Goal: Transaction & Acquisition: Purchase product/service

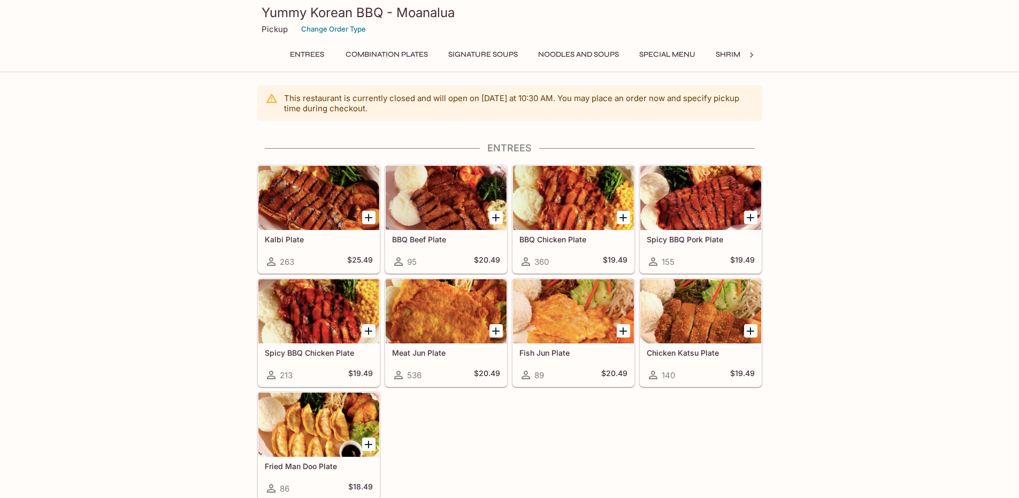
click at [483, 64] on div "Entrees Combination Plates Signature Soups Noodles and Soups Special Menu Shrim…" at bounding box center [510, 57] width 462 height 21
click at [486, 55] on button "Signature Soups" at bounding box center [482, 54] width 81 height 15
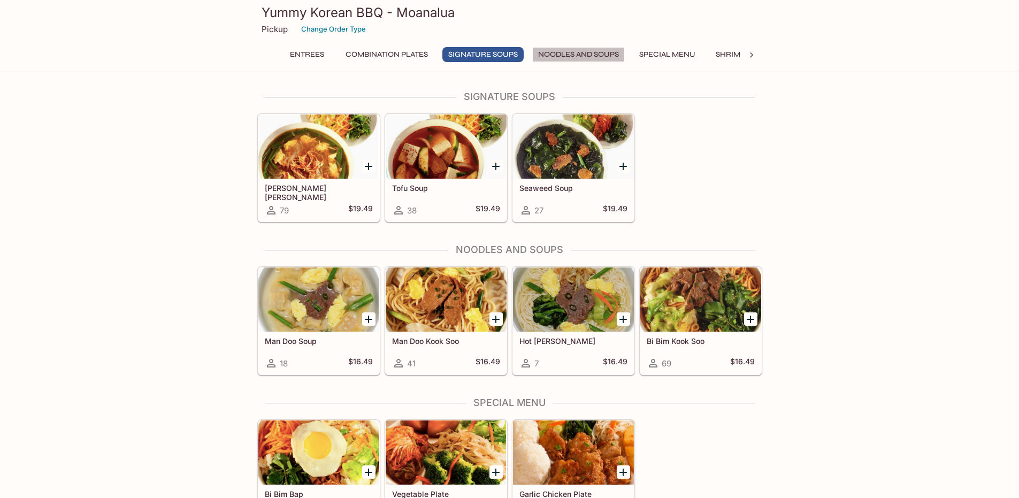
click at [571, 55] on button "Noodles and Soups" at bounding box center [578, 54] width 93 height 15
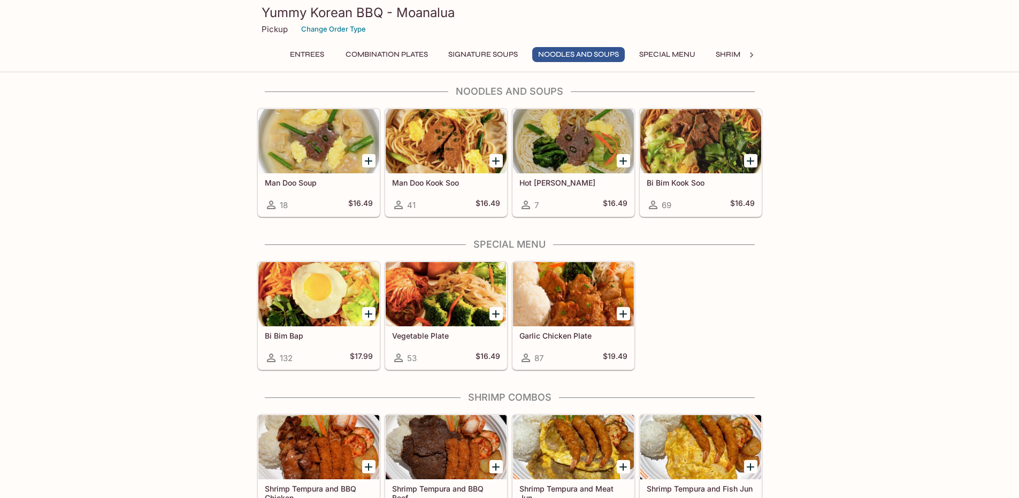
scroll to position [709, 0]
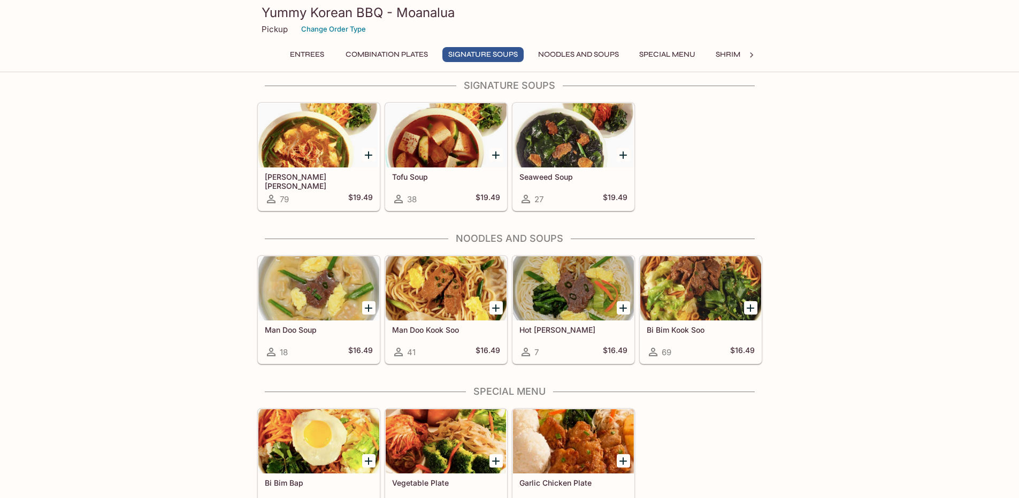
click at [287, 167] on div at bounding box center [318, 135] width 121 height 64
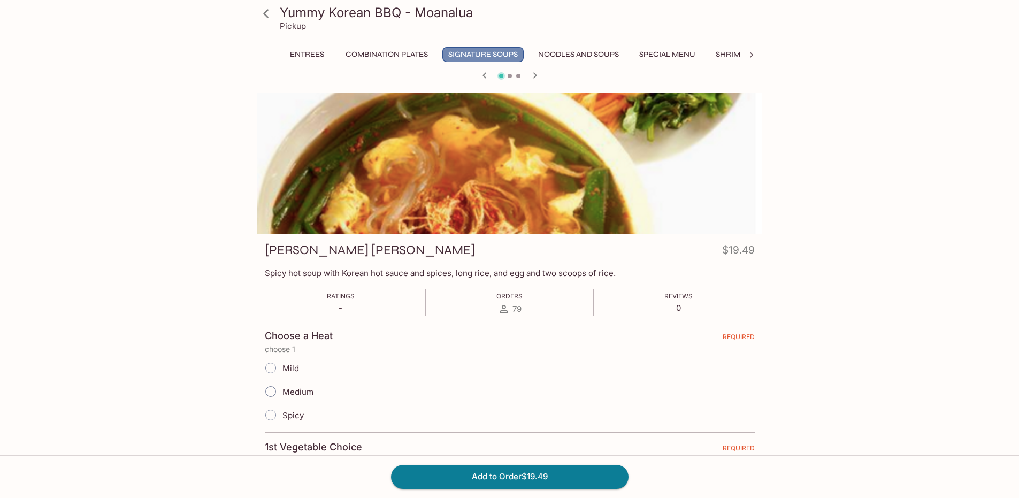
click at [486, 55] on button "Signature Soups" at bounding box center [482, 54] width 81 height 15
click at [536, 73] on icon "button" at bounding box center [534, 75] width 13 height 13
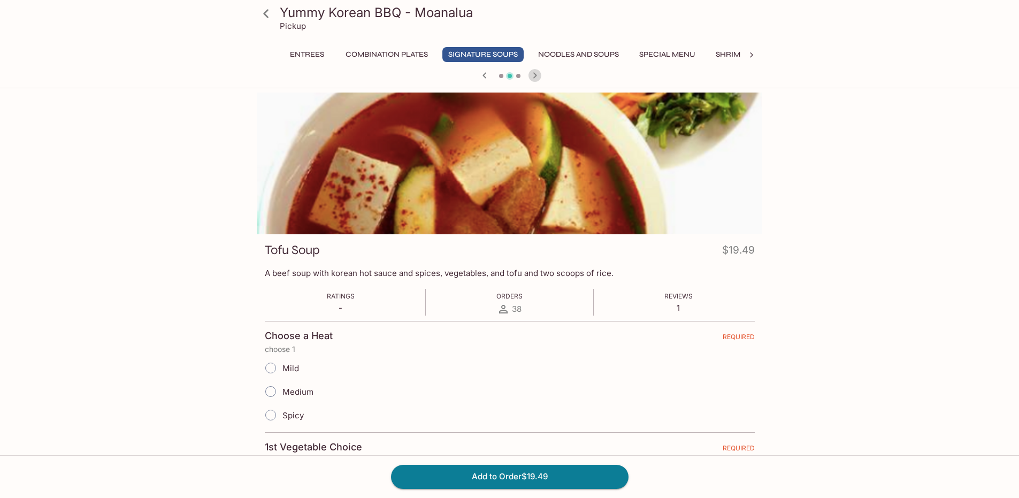
click at [536, 71] on icon "button" at bounding box center [534, 75] width 13 height 13
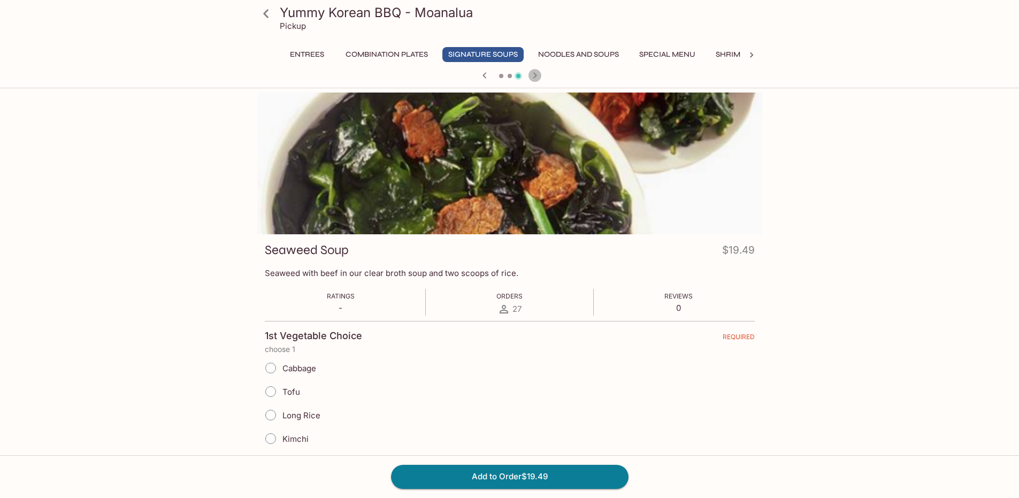
click at [532, 72] on icon "button" at bounding box center [534, 75] width 13 height 13
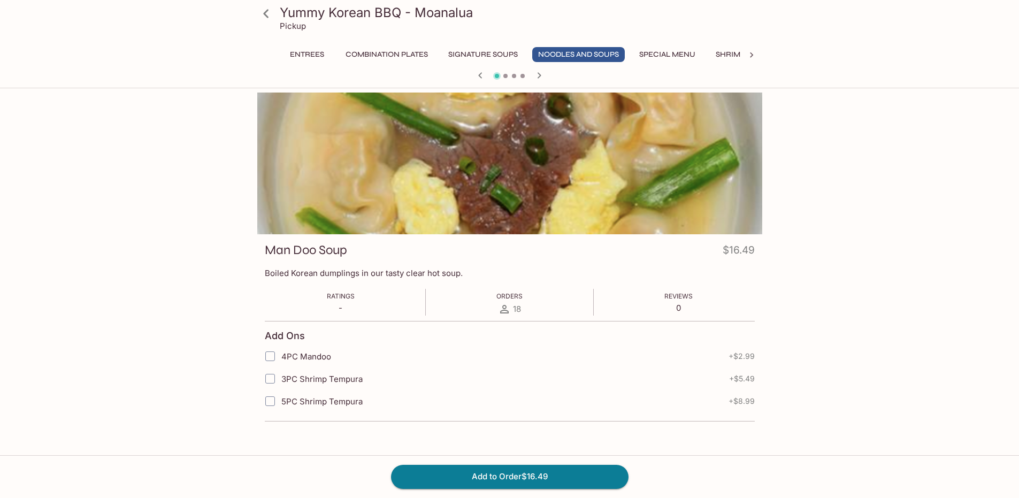
click at [492, 52] on button "Signature Soups" at bounding box center [482, 54] width 81 height 15
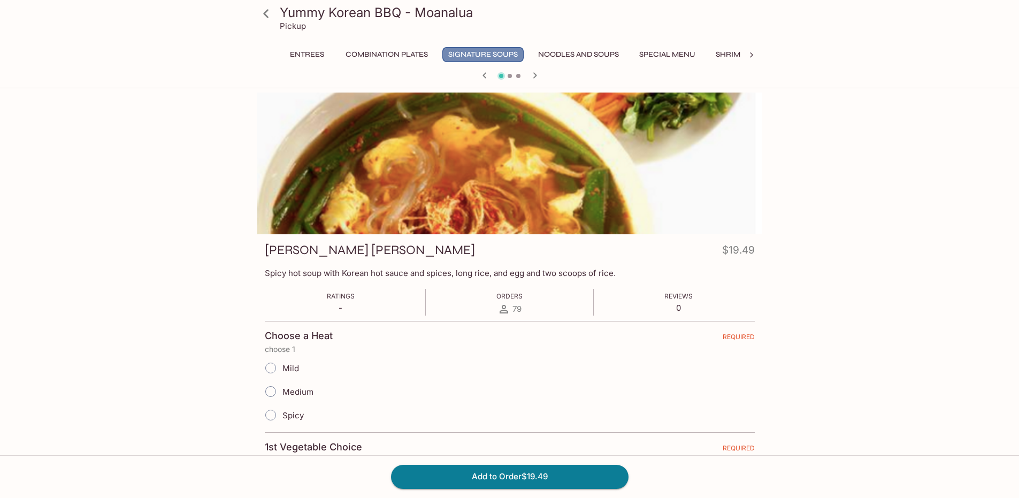
click at [481, 51] on button "Signature Soups" at bounding box center [482, 54] width 81 height 15
click at [409, 53] on button "Combination Plates" at bounding box center [387, 54] width 94 height 15
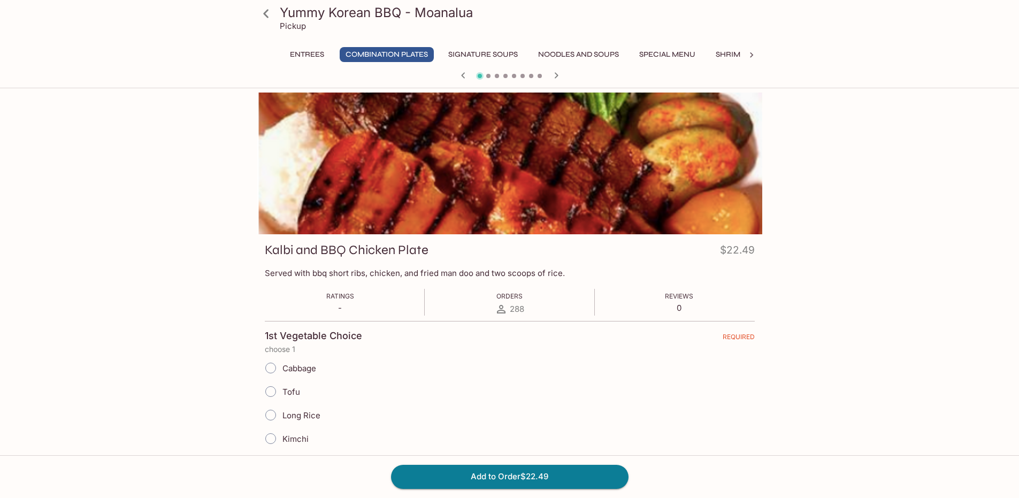
click at [470, 53] on button "Signature Soups" at bounding box center [482, 54] width 81 height 15
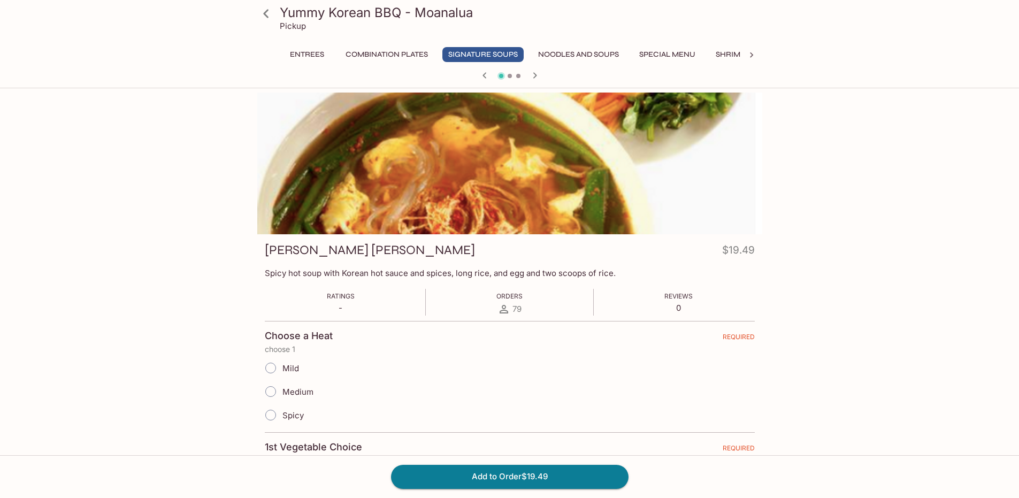
click at [266, 17] on icon at bounding box center [265, 13] width 5 height 9
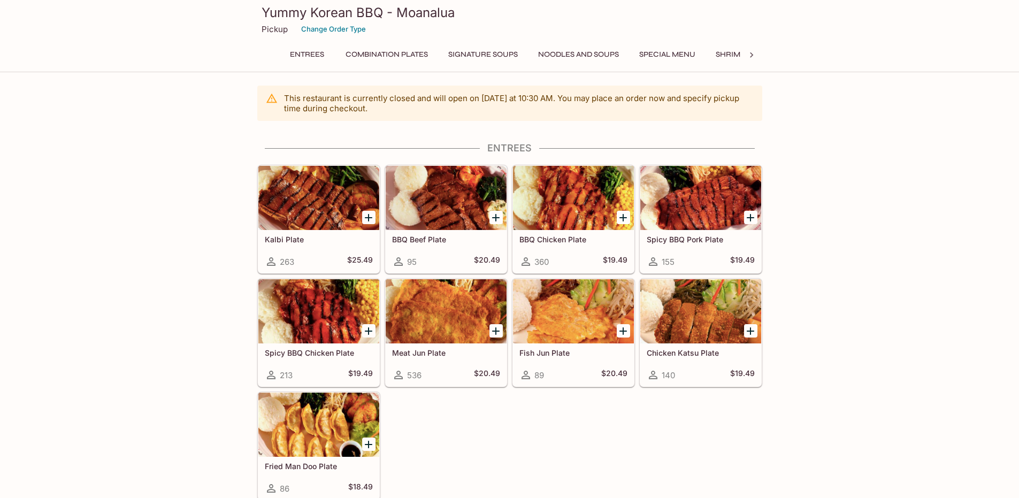
click at [476, 49] on button "Signature Soups" at bounding box center [482, 54] width 81 height 15
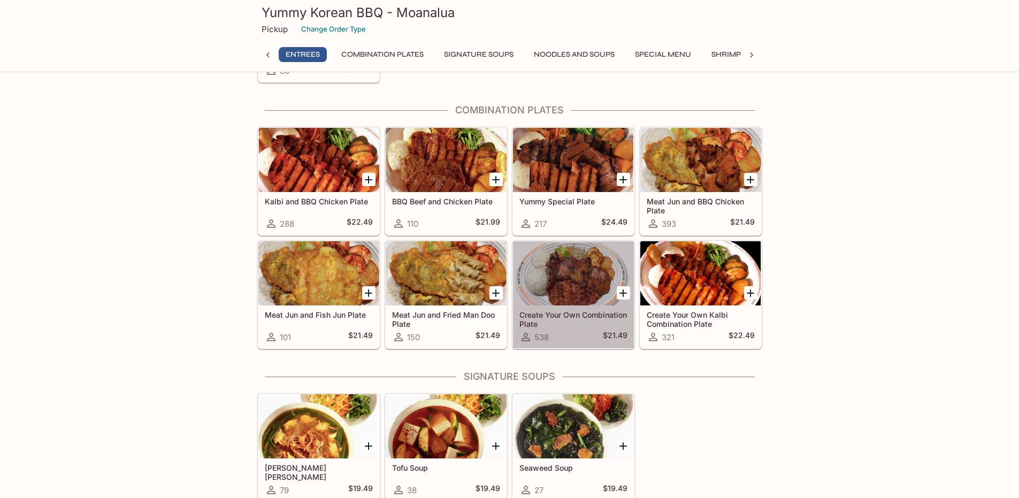
click at [578, 331] on div "538 $21.49" at bounding box center [573, 337] width 108 height 13
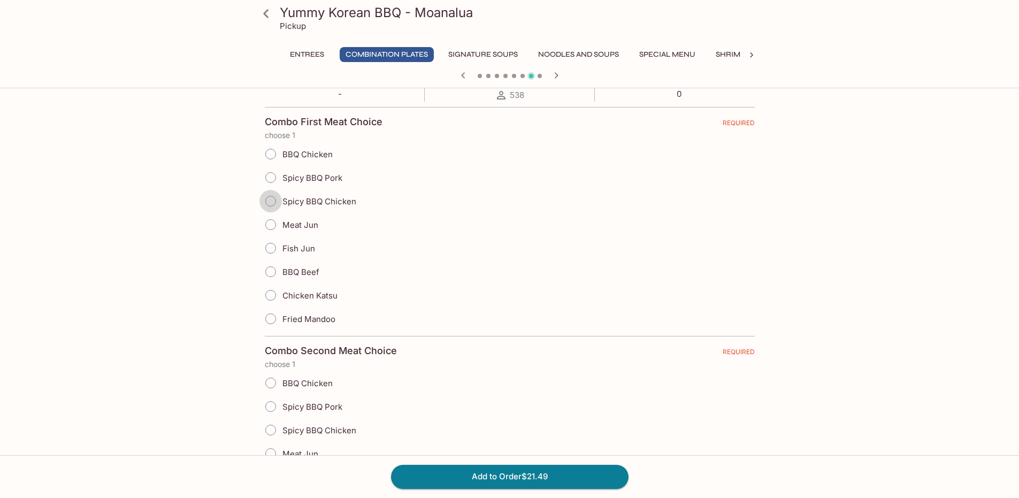
click at [266, 200] on input "Spicy BBQ Chicken" at bounding box center [270, 201] width 22 height 22
radio input "true"
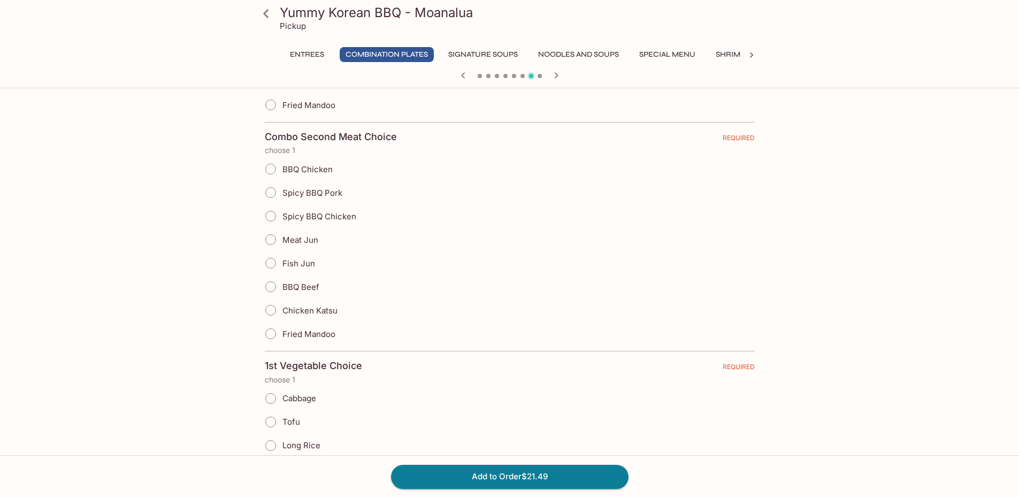
click at [273, 239] on input "Meat Jun" at bounding box center [270, 239] width 22 height 22
radio input "true"
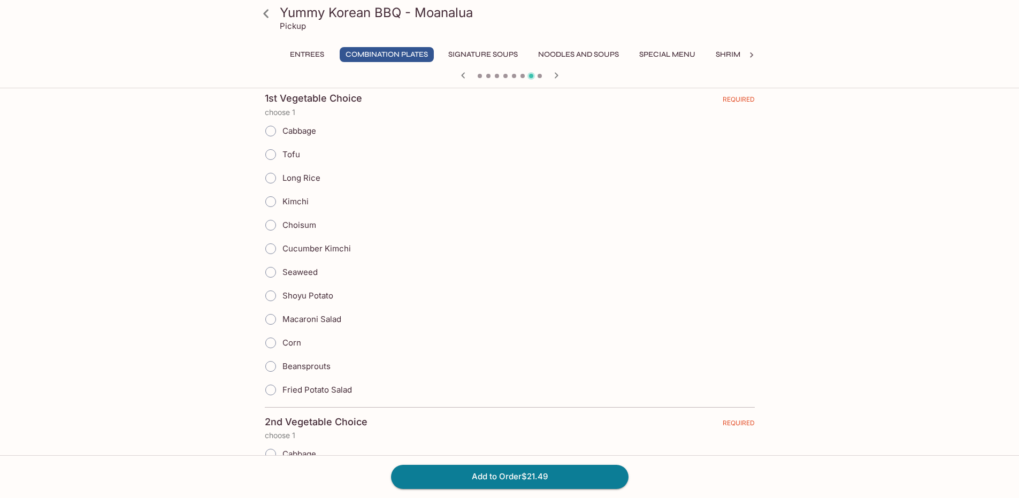
click at [265, 204] on input "Kimchi" at bounding box center [270, 201] width 22 height 22
radio input "true"
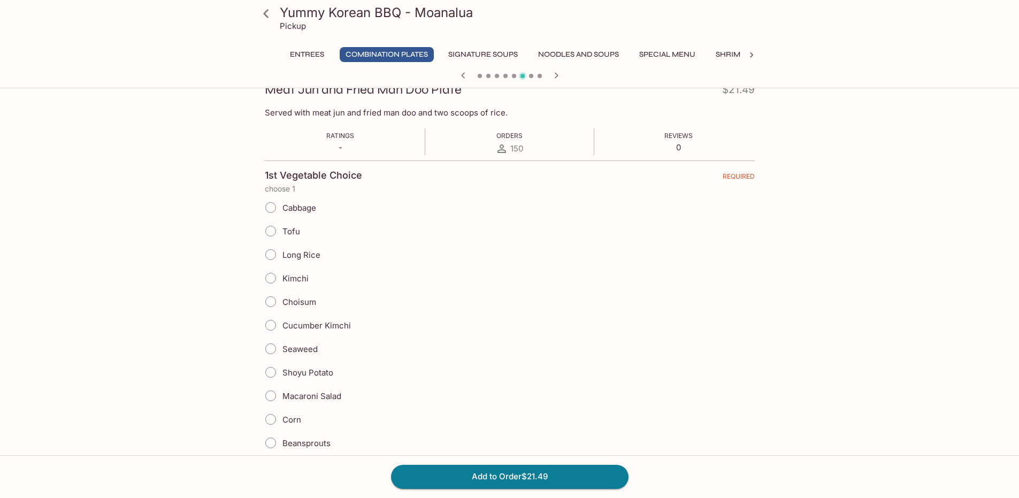
click at [273, 277] on input "Kimchi" at bounding box center [270, 278] width 22 height 22
radio input "true"
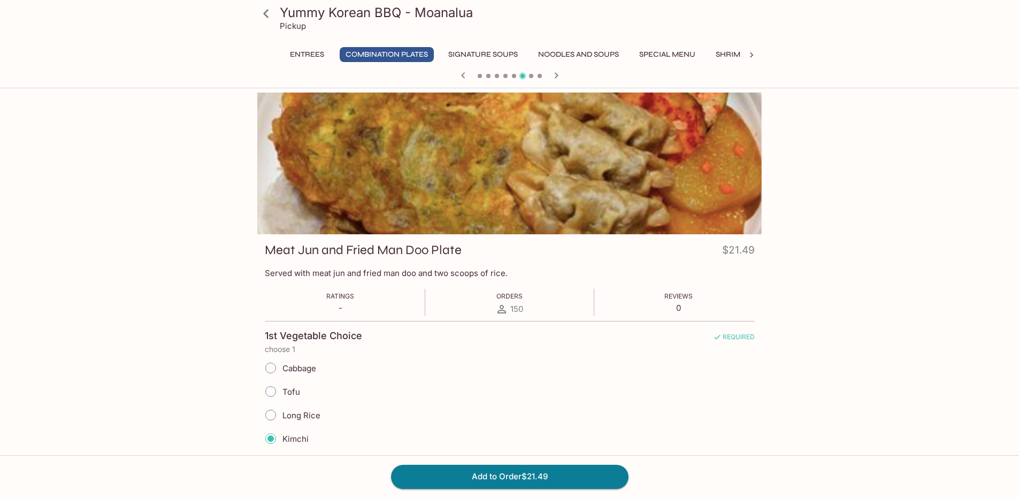
click at [421, 53] on button "Combination Plates" at bounding box center [387, 54] width 94 height 15
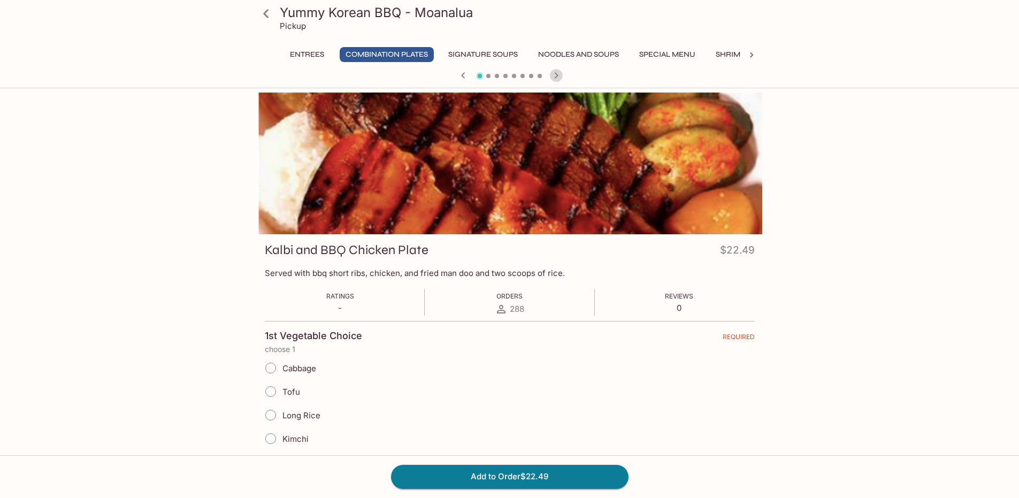
click at [559, 76] on icon "button" at bounding box center [556, 75] width 13 height 13
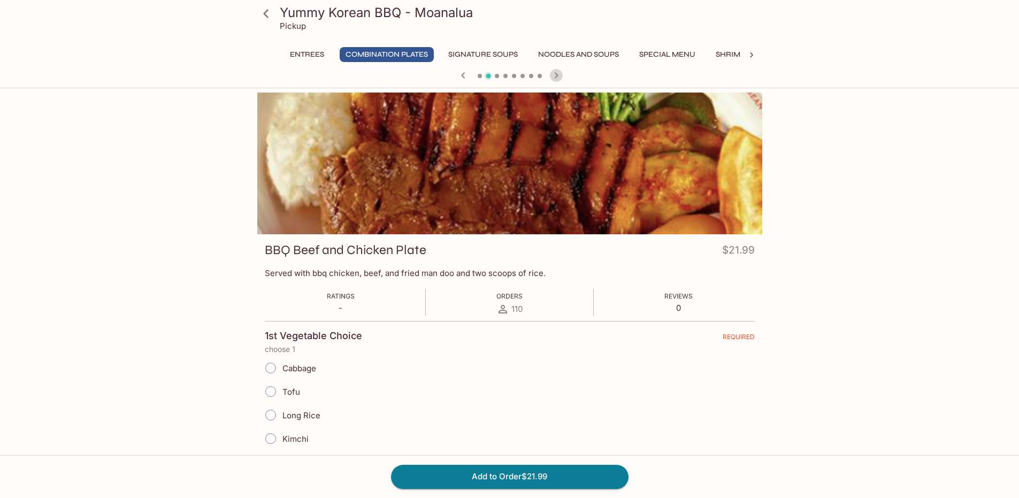
click at [559, 75] on icon "button" at bounding box center [556, 75] width 13 height 13
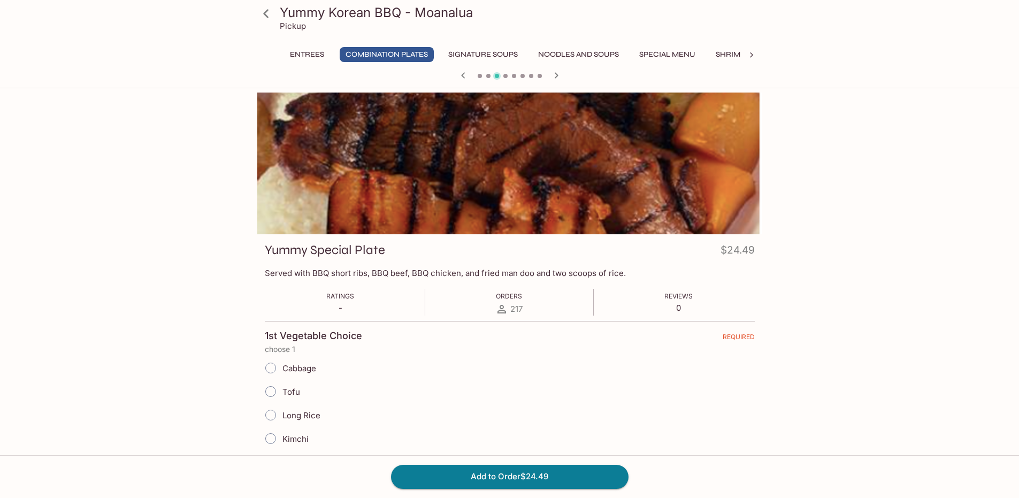
click at [267, 17] on icon at bounding box center [265, 13] width 5 height 9
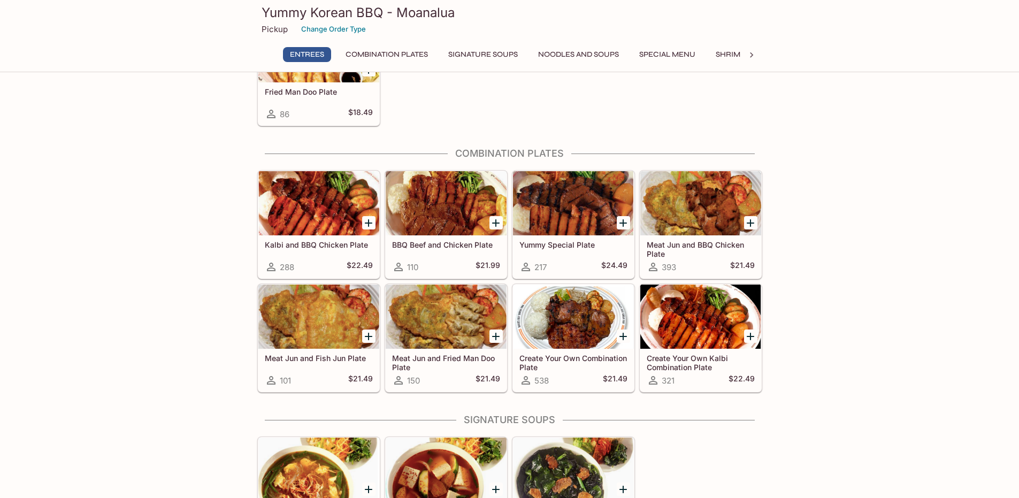
scroll to position [428, 0]
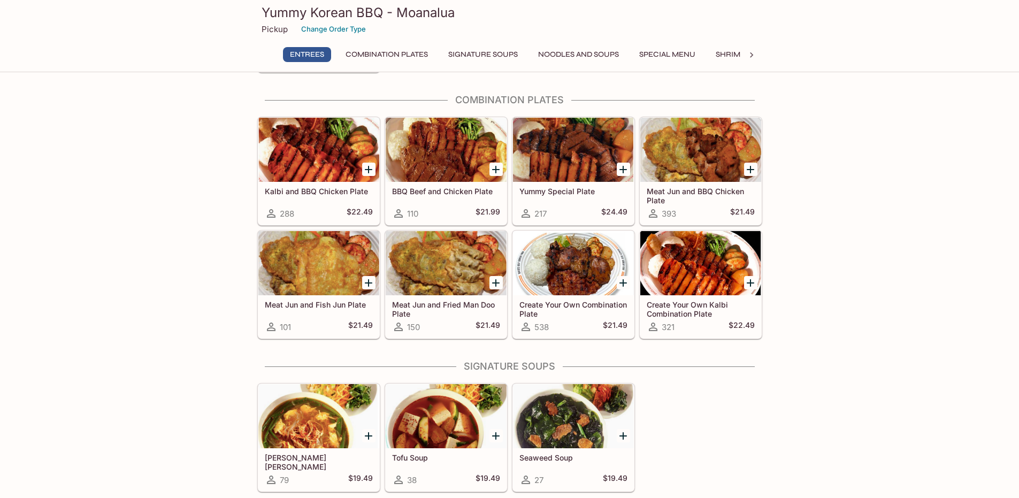
click at [693, 200] on h5 "Meat Jun and BBQ Chicken Plate" at bounding box center [701, 196] width 108 height 18
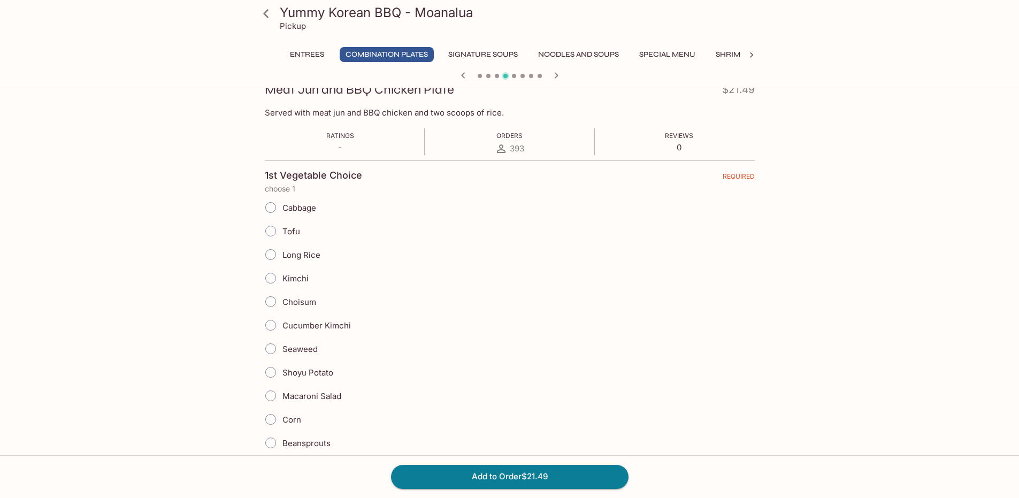
scroll to position [214, 0]
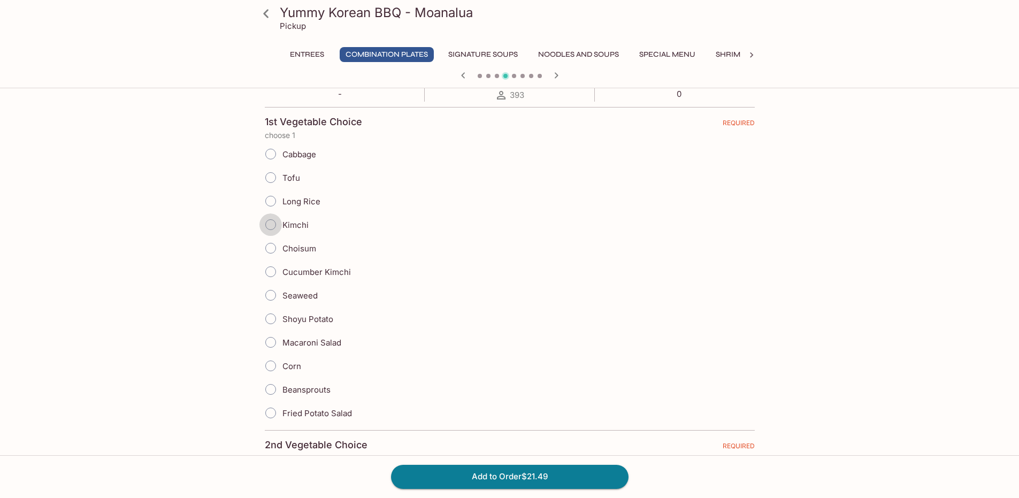
click at [277, 223] on input "Kimchi" at bounding box center [270, 224] width 22 height 22
radio input "true"
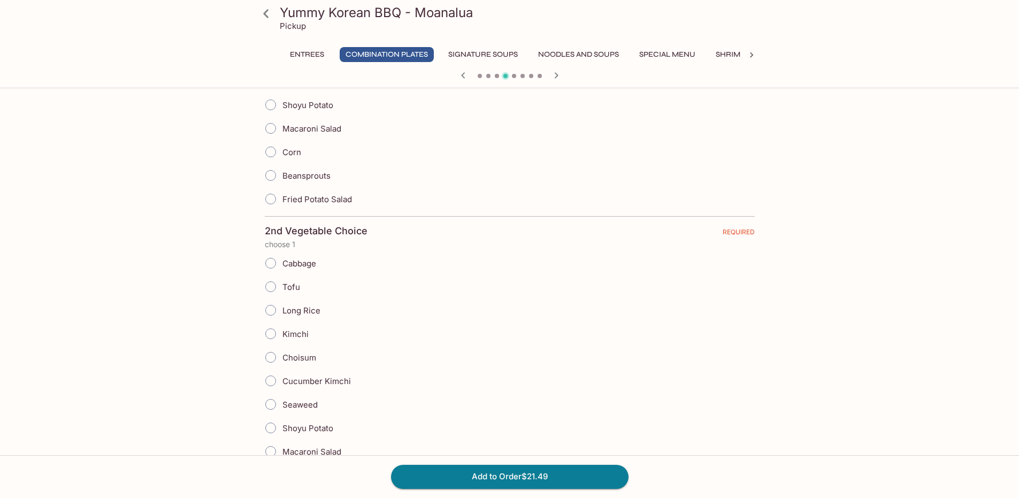
scroll to position [588, 0]
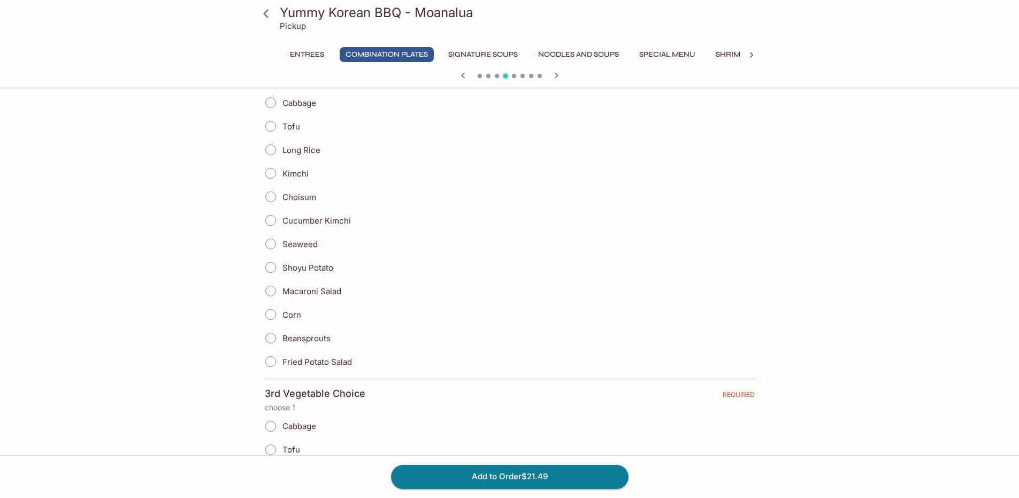
click at [269, 220] on input "Cucumber Kimchi" at bounding box center [270, 220] width 22 height 22
radio input "true"
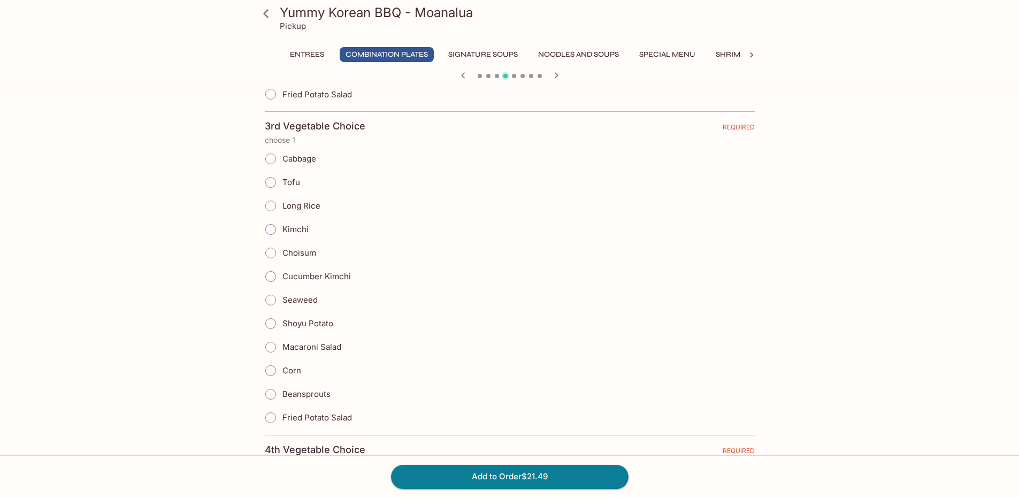
click at [275, 275] on input "Cucumber Kimchi" at bounding box center [270, 276] width 22 height 22
radio input "true"
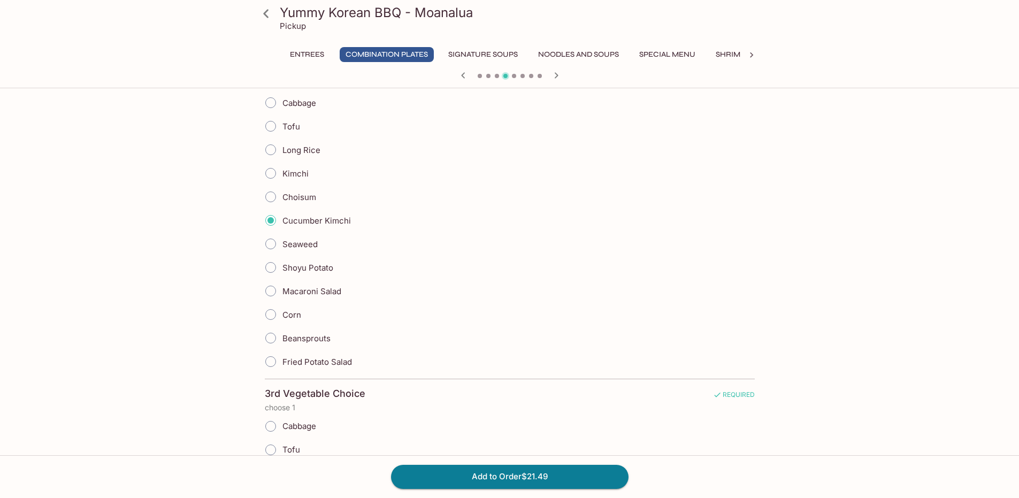
scroll to position [909, 0]
click at [265, 291] on input "Macaroni Salad" at bounding box center [270, 293] width 22 height 22
radio input "true"
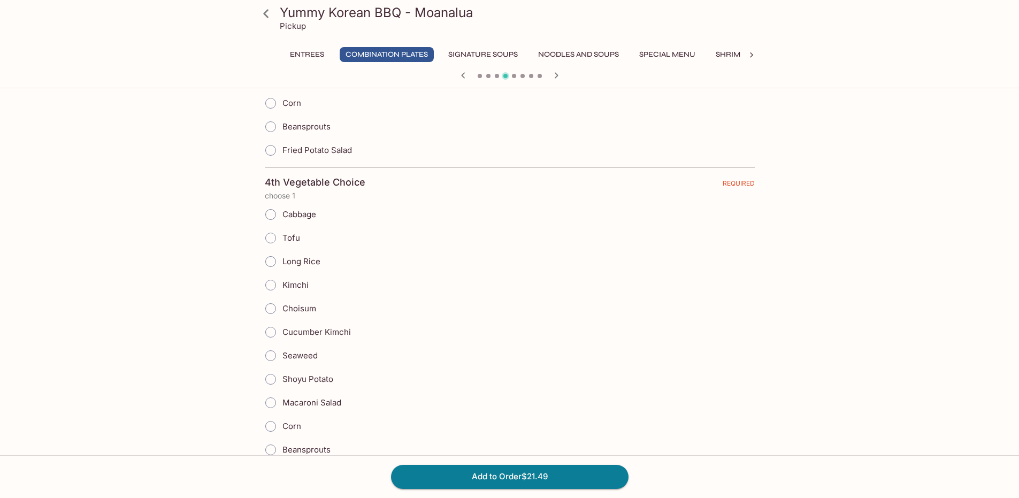
scroll to position [1177, 0]
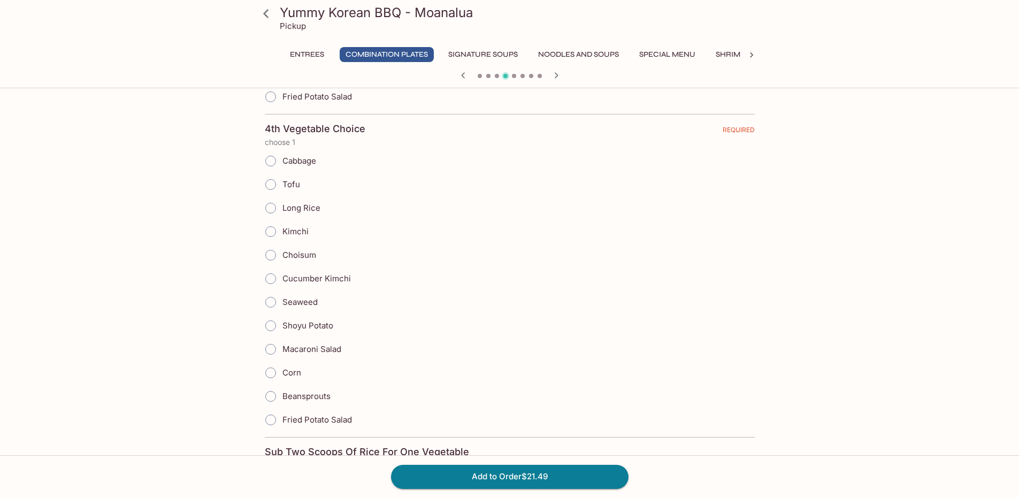
click at [268, 389] on input "Beansprouts" at bounding box center [270, 396] width 22 height 22
radio input "true"
click at [271, 261] on input "Choisum" at bounding box center [270, 255] width 22 height 22
radio input "true"
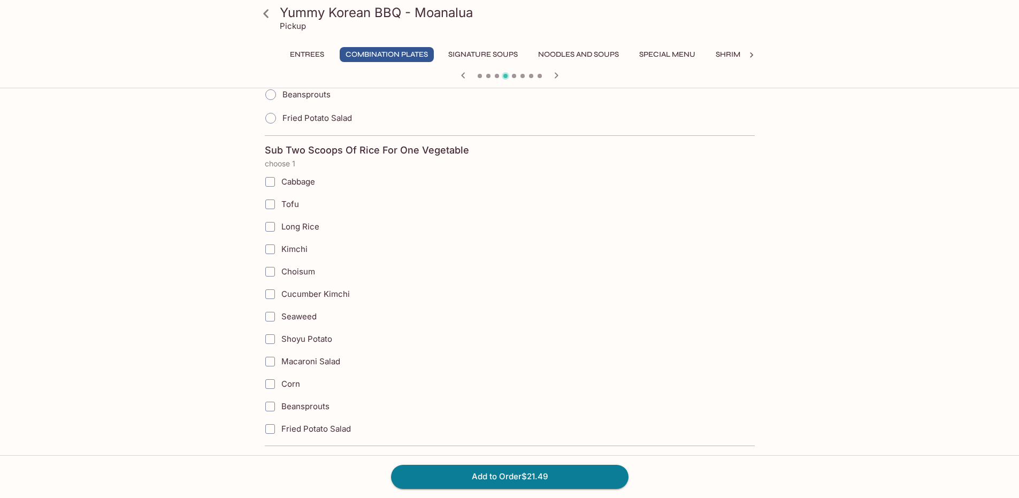
scroll to position [1532, 0]
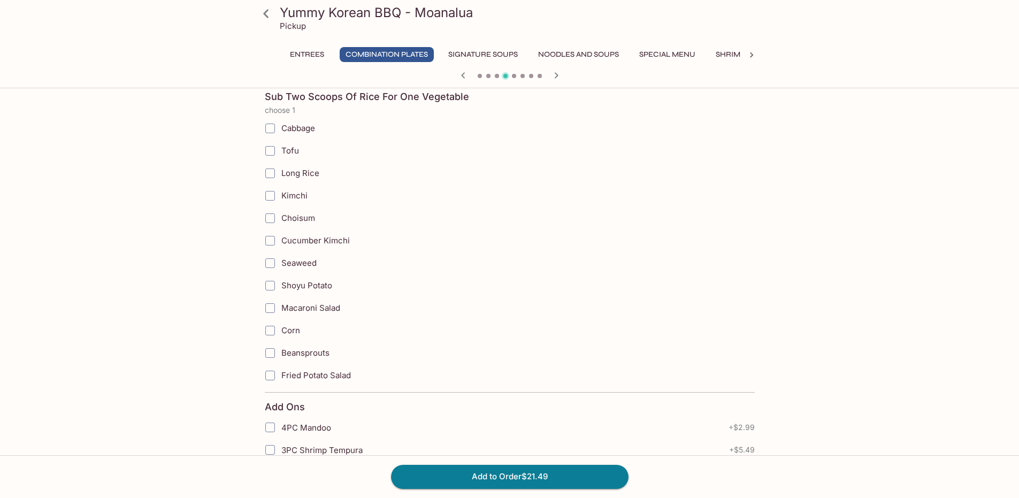
click at [273, 191] on input "Kimchi" at bounding box center [269, 195] width 21 height 21
checkbox input "true"
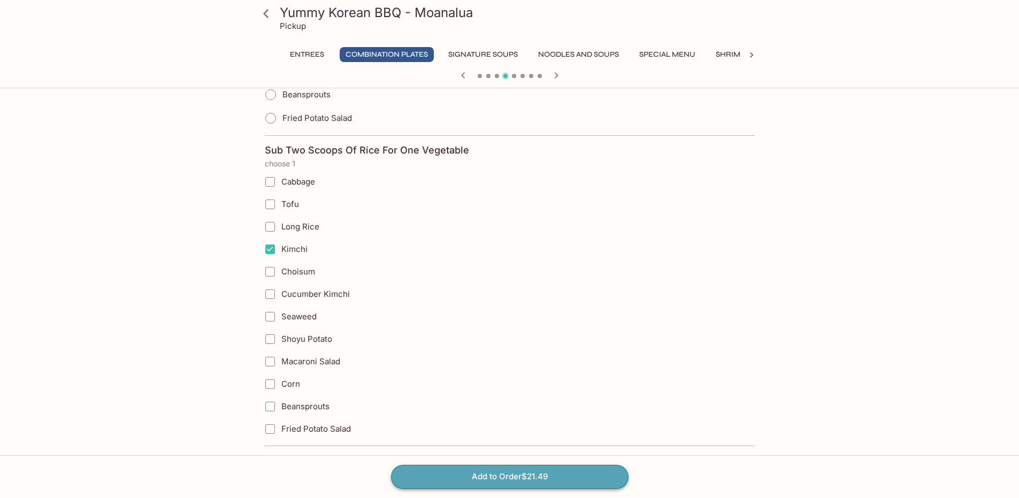
click at [549, 477] on button "Add to Order $21.49" at bounding box center [509, 477] width 237 height 24
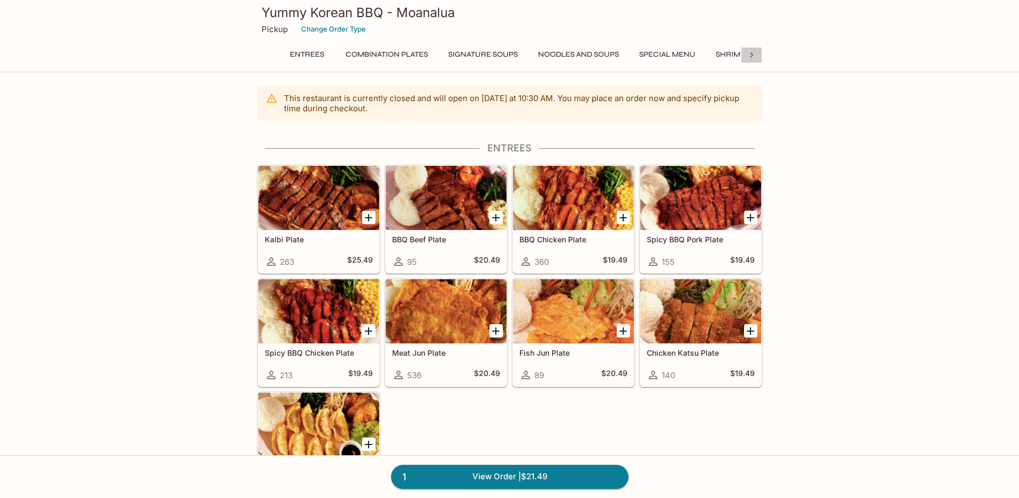
click at [752, 53] on icon at bounding box center [751, 55] width 11 height 11
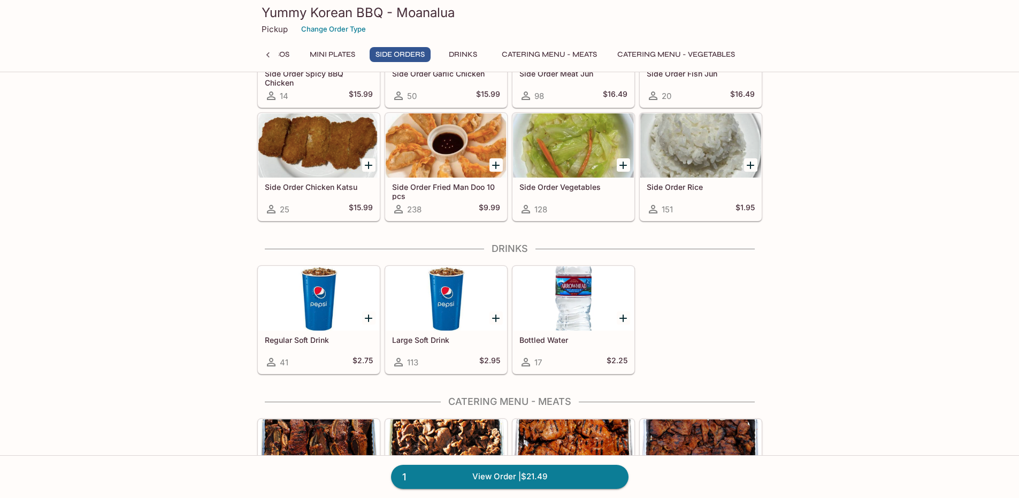
scroll to position [1864, 0]
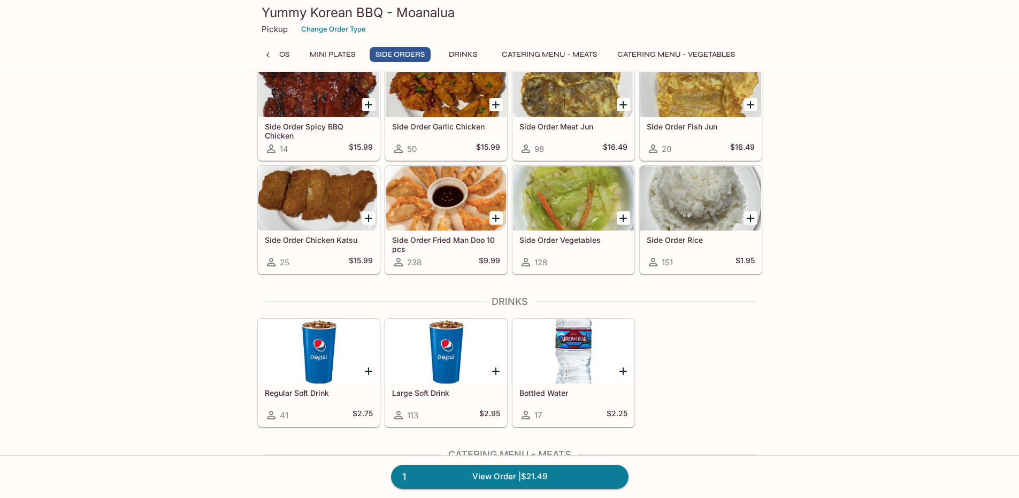
click at [750, 216] on icon "Add Side Order Rice" at bounding box center [750, 217] width 7 height 7
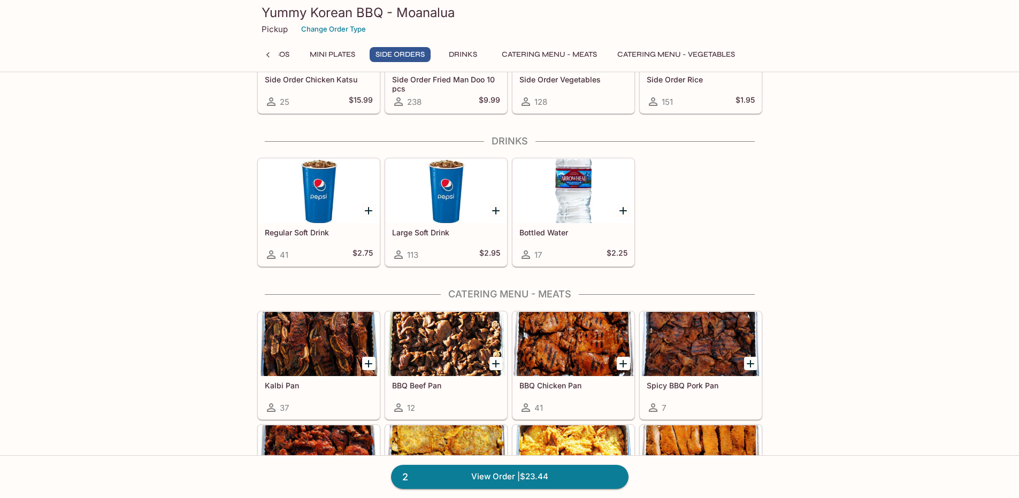
scroll to position [1917, 0]
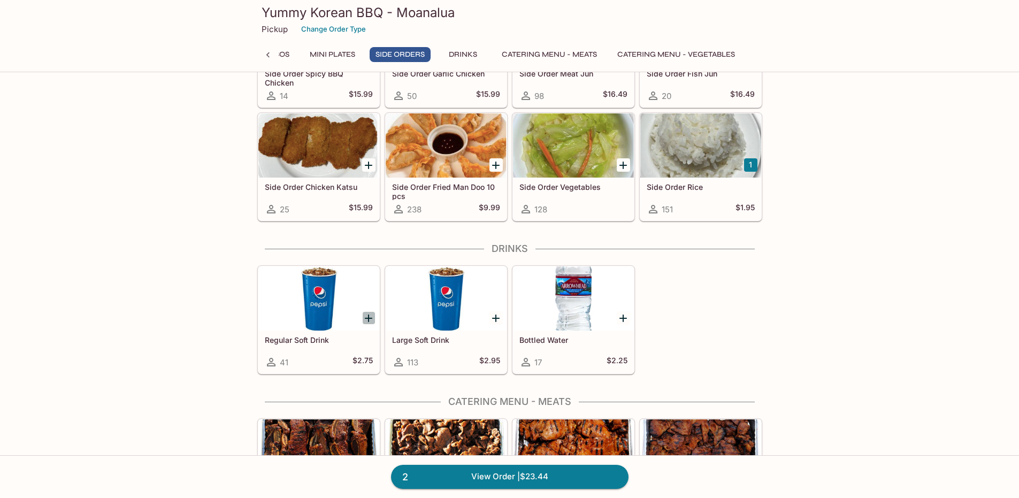
click at [367, 318] on icon "Add Regular Soft Drink" at bounding box center [368, 318] width 7 height 7
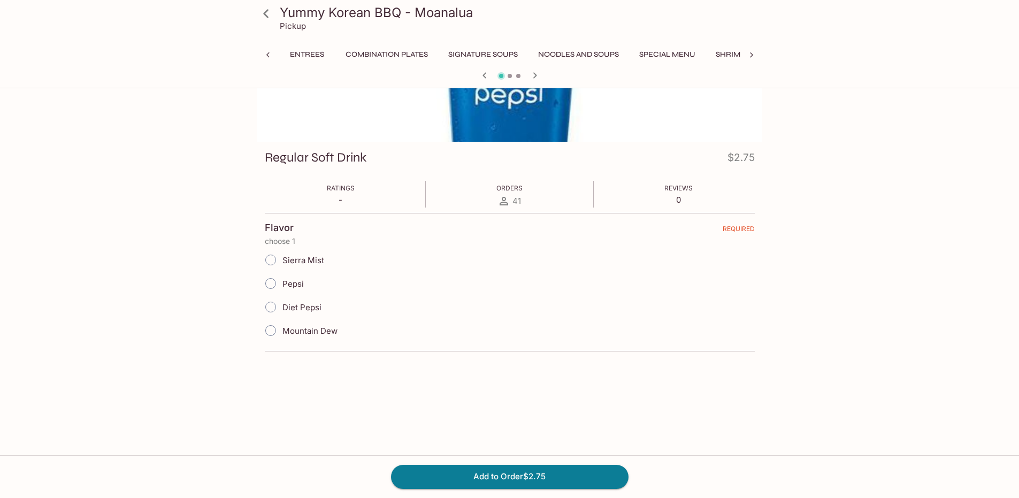
scroll to position [0, 244]
click at [272, 306] on input "Diet Pepsi" at bounding box center [270, 307] width 22 height 22
radio input "true"
click at [534, 480] on button "Add to Order $2.75" at bounding box center [509, 477] width 237 height 24
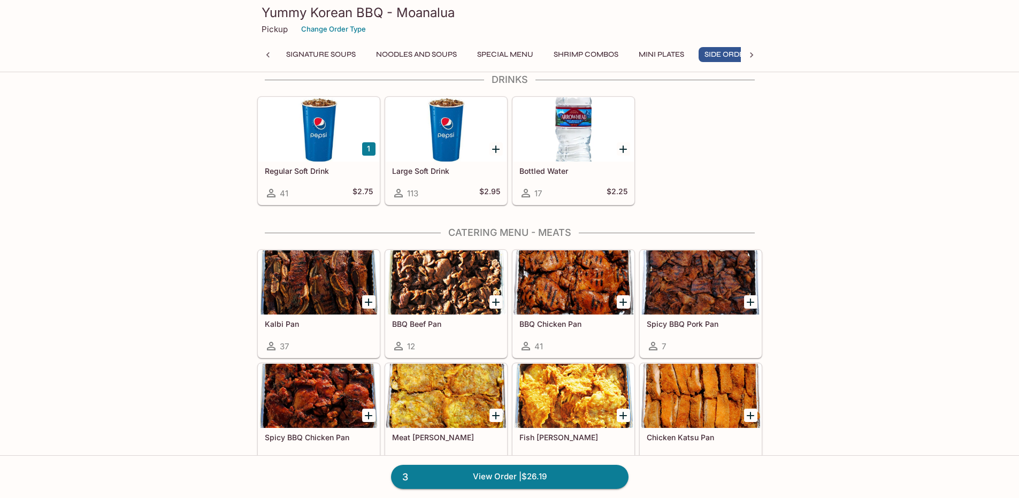
scroll to position [1926, 0]
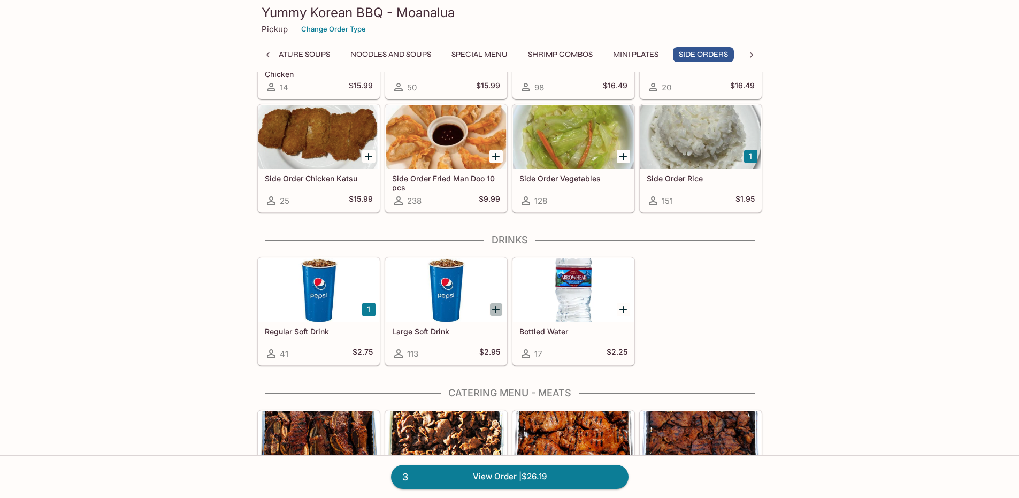
click at [494, 307] on icon "Add Large Soft Drink" at bounding box center [495, 309] width 13 height 13
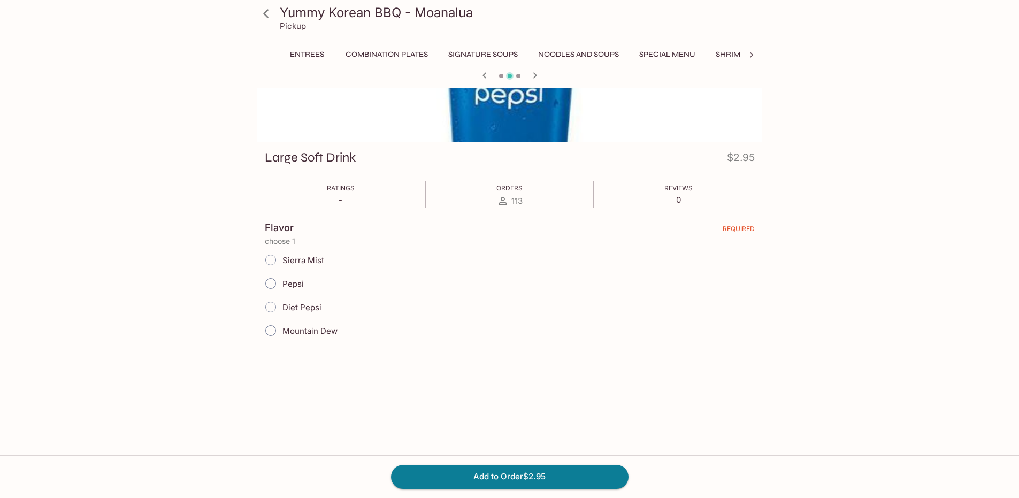
scroll to position [0, 244]
click at [294, 304] on span "Diet Pepsi" at bounding box center [301, 307] width 39 height 10
click at [282, 304] on input "Diet Pepsi" at bounding box center [270, 307] width 22 height 22
radio input "true"
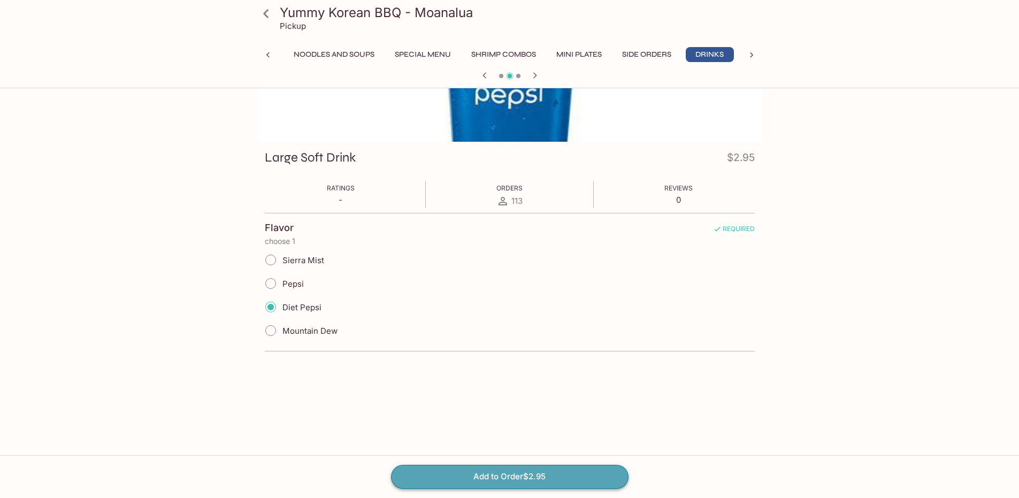
click at [473, 470] on button "Add to Order $2.95" at bounding box center [509, 477] width 237 height 24
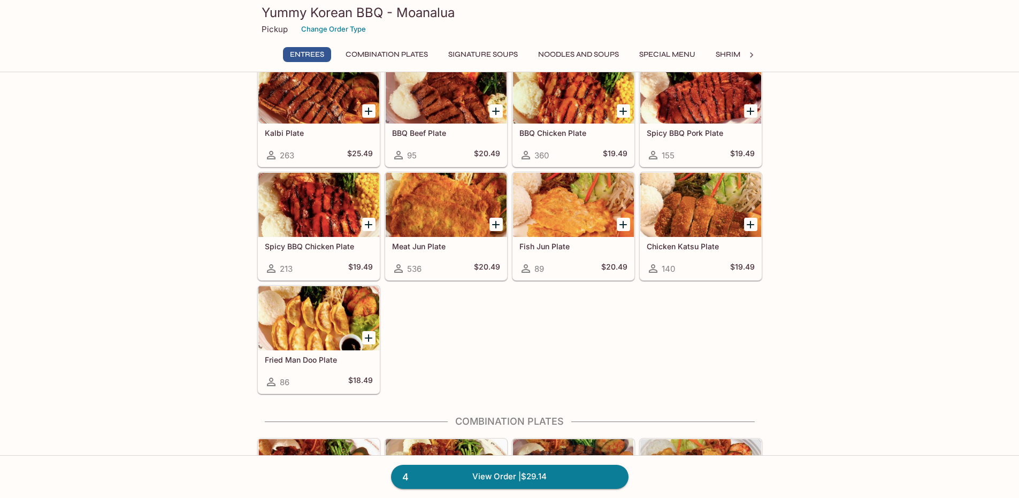
scroll to position [427, 0]
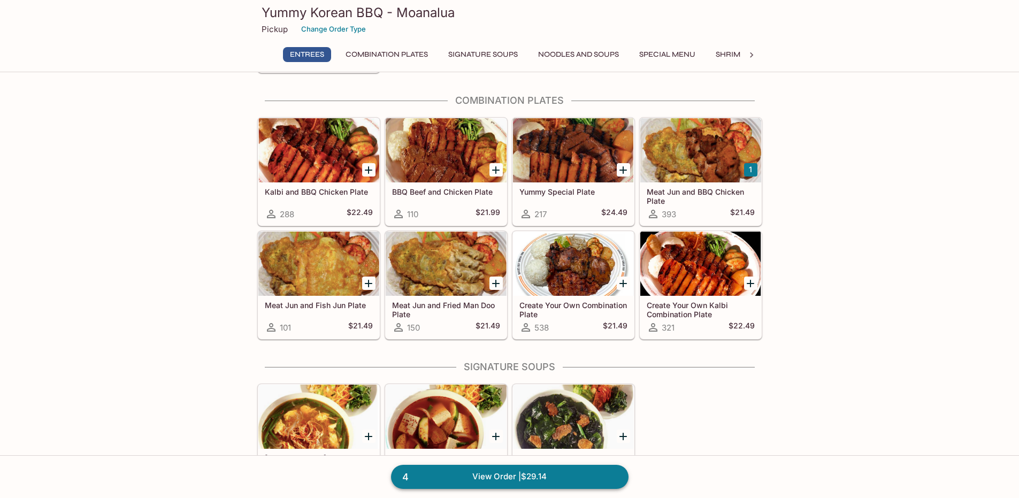
click at [511, 482] on link "4 View Order | $29.14" at bounding box center [509, 477] width 237 height 24
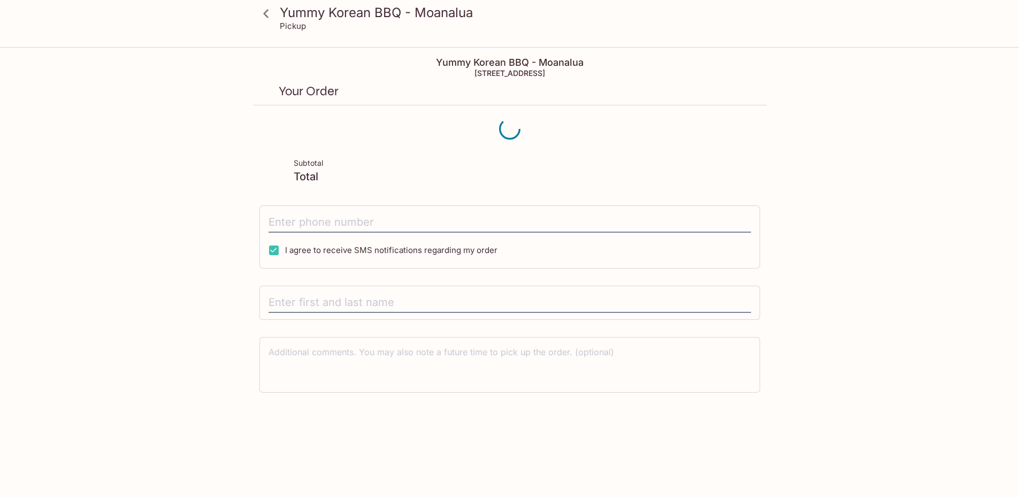
scroll to position [48, 0]
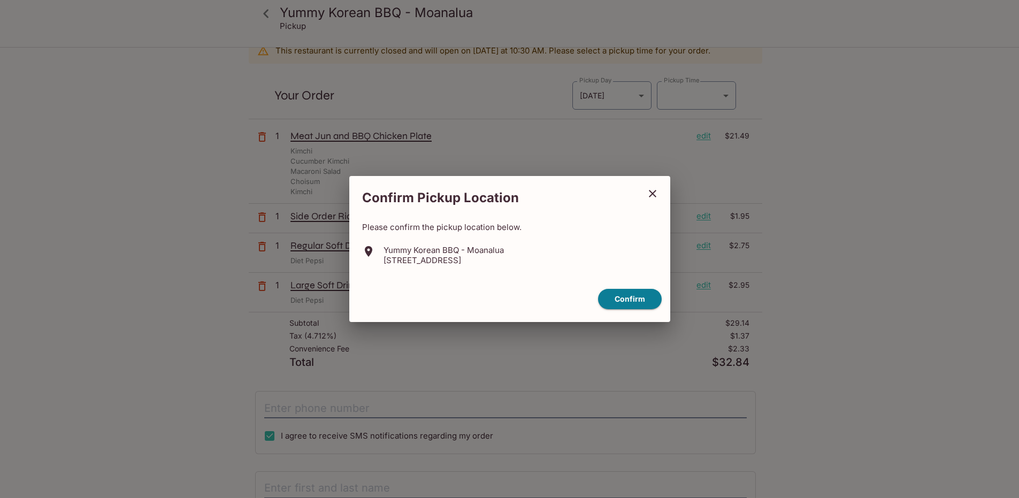
type input "[DATE]T21:00:00.000000Z"
click at [623, 297] on button "Confirm" at bounding box center [634, 299] width 64 height 21
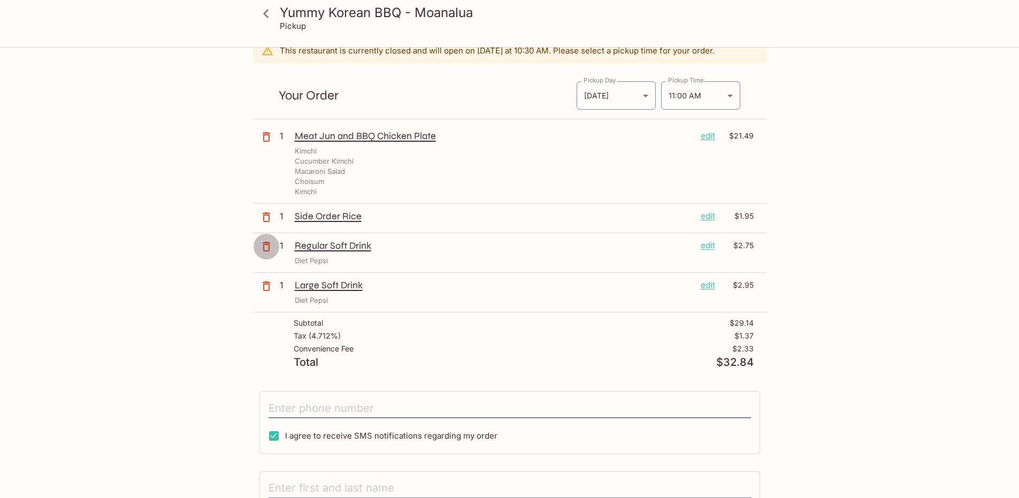
click at [269, 249] on icon "button" at bounding box center [266, 247] width 7 height 10
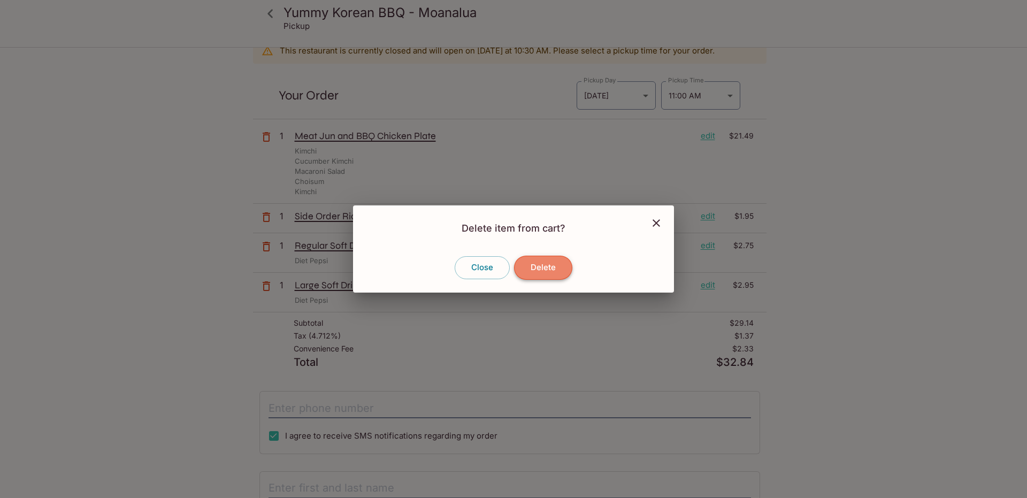
click at [551, 268] on button "Delete" at bounding box center [543, 268] width 58 height 24
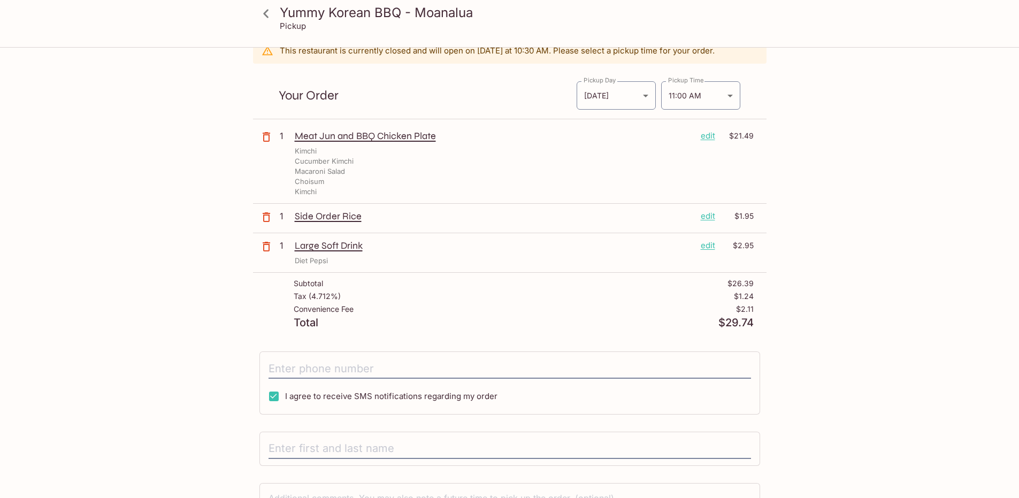
scroll to position [132, 0]
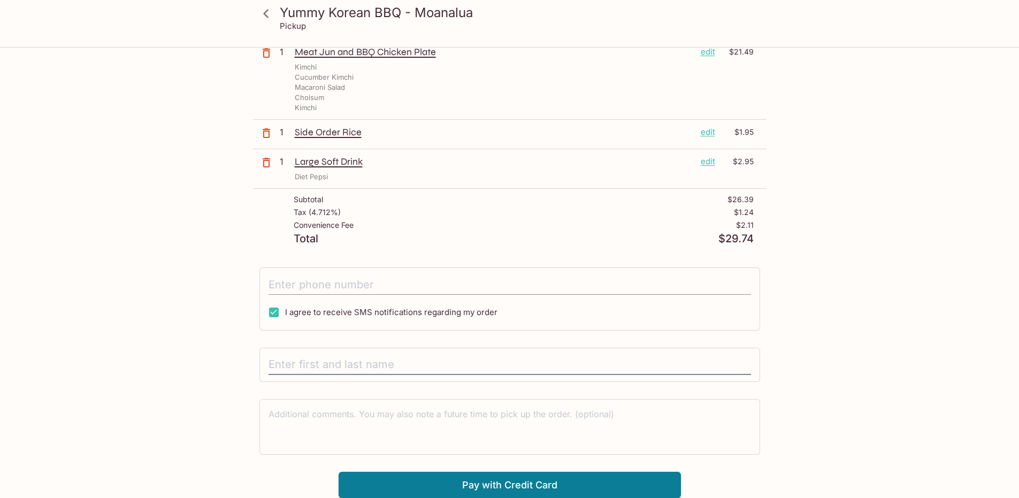
click at [290, 291] on input "tel" at bounding box center [510, 284] width 482 height 20
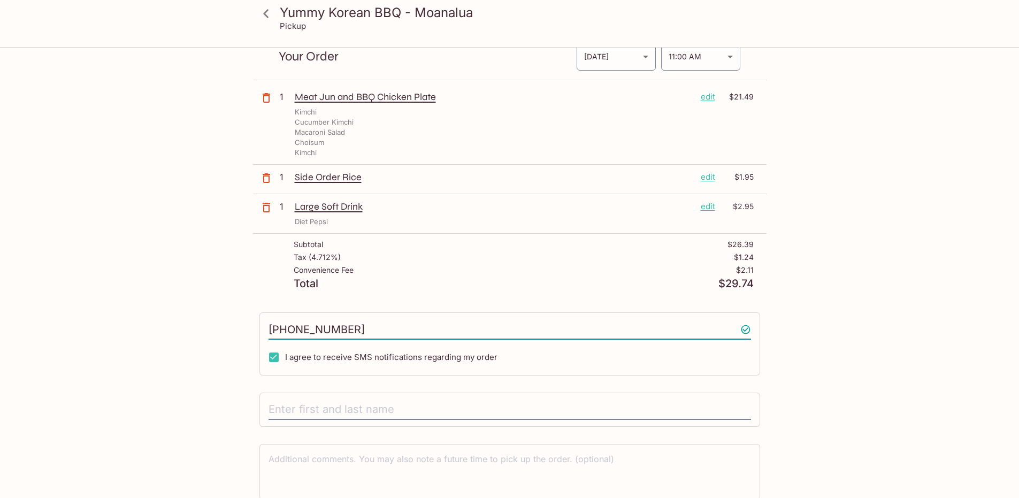
scroll to position [0, 0]
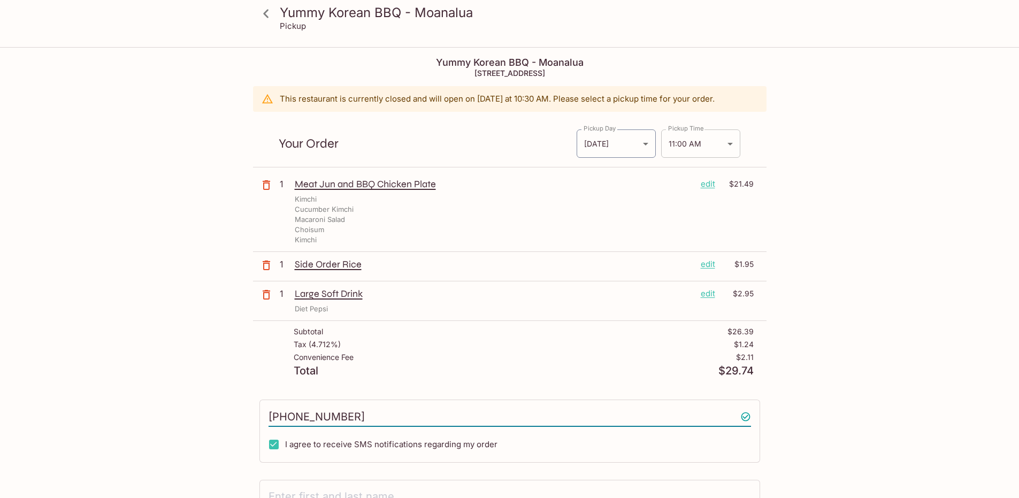
type input "[PHONE_NUMBER]"
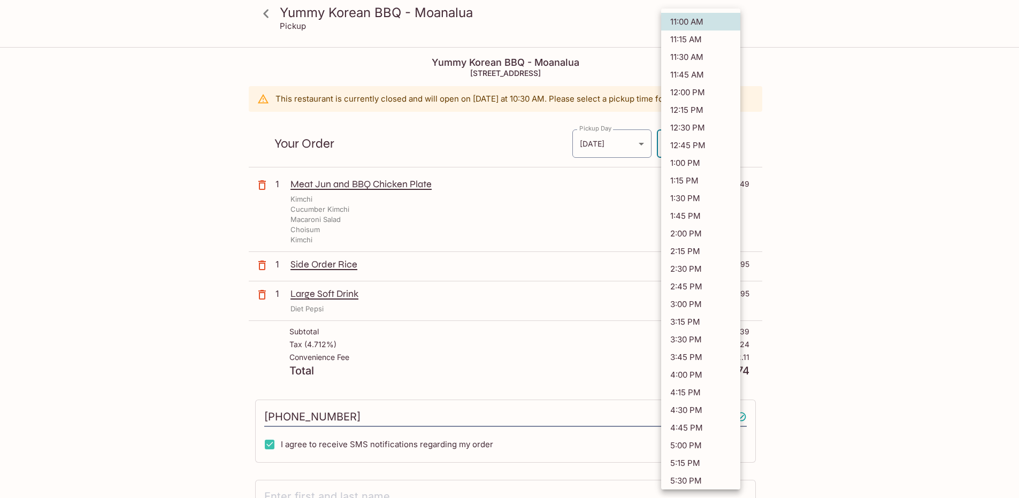
click at [735, 141] on body "Yummy Korean BBQ - Moanalua Pickup Yummy Korean BBQ - Moanalua [STREET_ADDRESS]…" at bounding box center [509, 297] width 1019 height 498
click at [720, 22] on li "11:00 AM" at bounding box center [700, 22] width 79 height 18
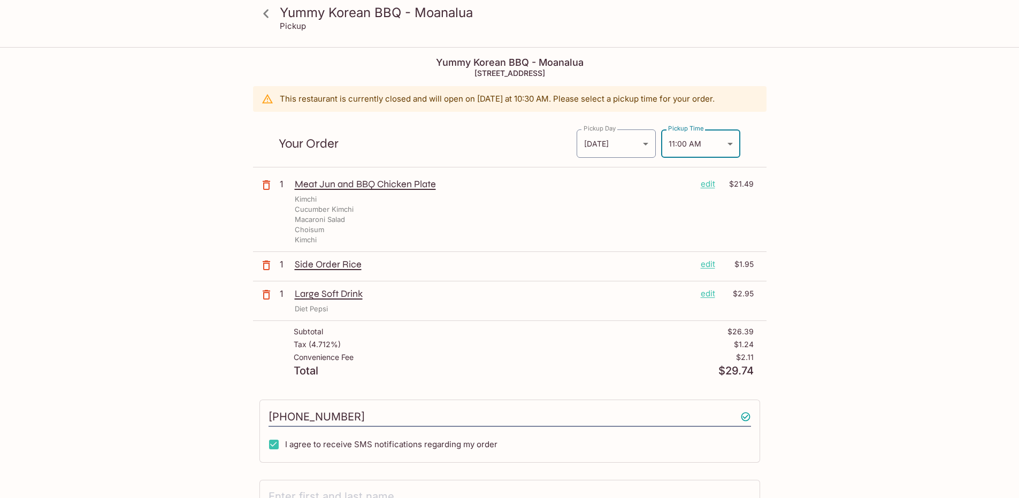
scroll to position [132, 0]
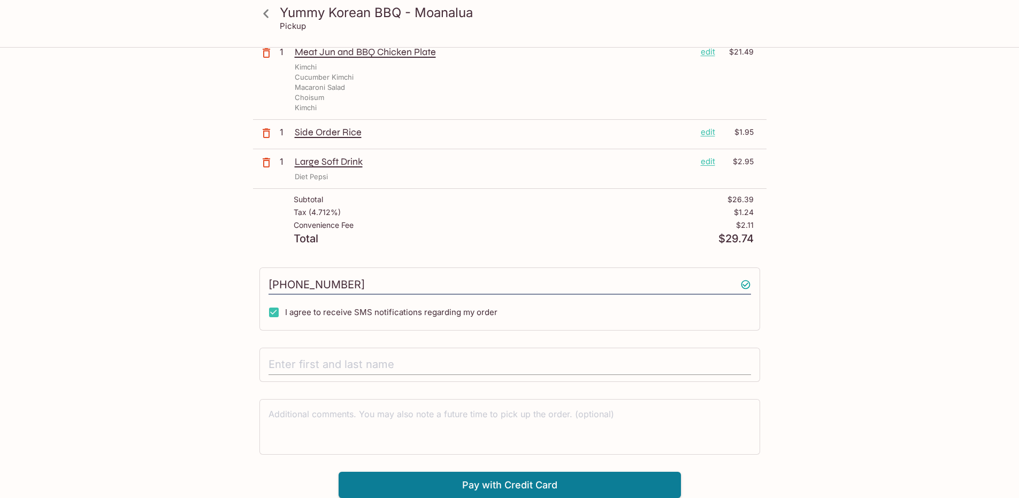
click at [413, 365] on input "text" at bounding box center [510, 365] width 482 height 20
type input "B"
click at [293, 365] on input "[PERSON_NAME]" at bounding box center [510, 365] width 482 height 20
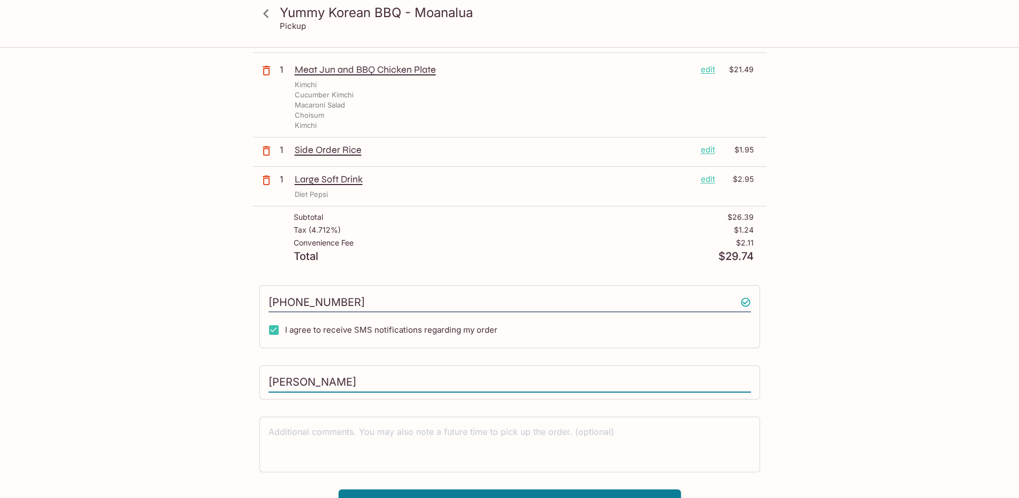
scroll to position [0, 0]
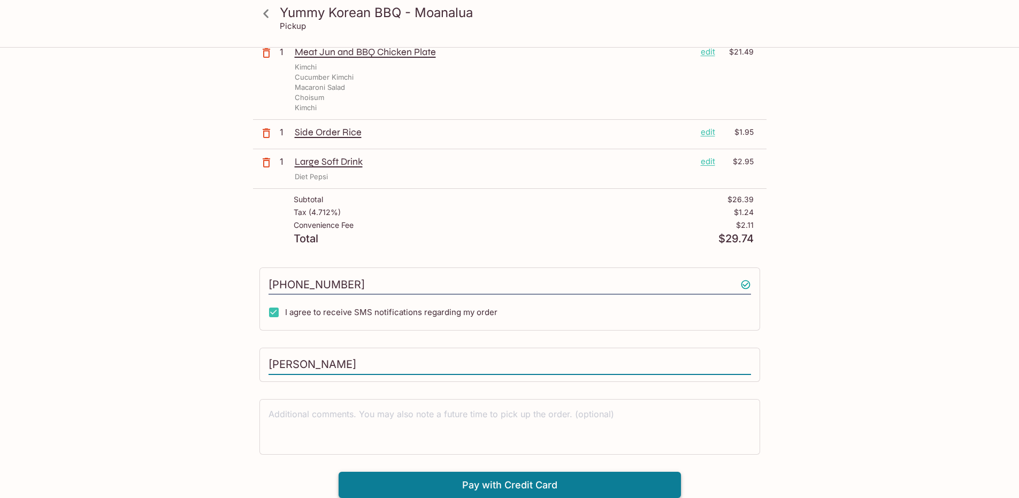
type input "[PERSON_NAME]"
click at [438, 473] on button "Pay with Credit Card" at bounding box center [510, 485] width 342 height 27
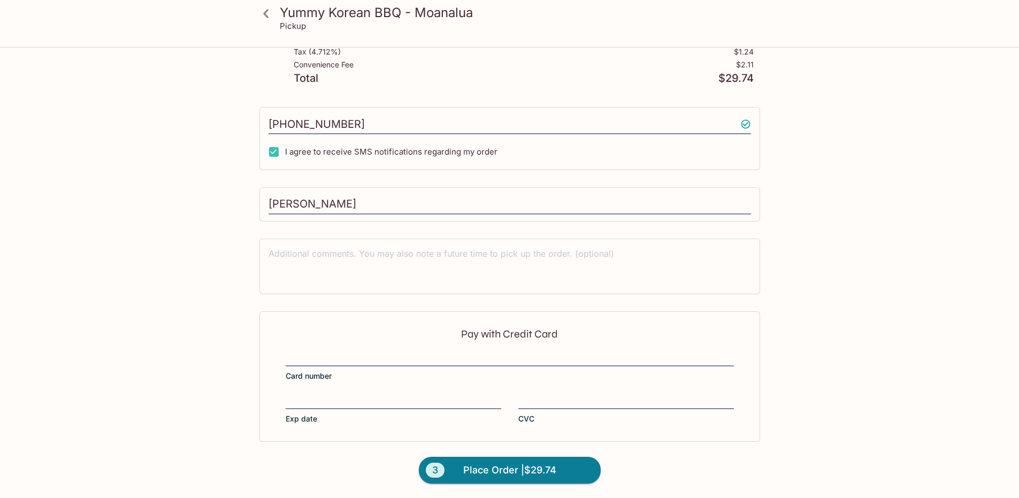
scroll to position [293, 0]
drag, startPoint x: 387, startPoint y: 412, endPoint x: 373, endPoint y: 392, distance: 25.1
click at [373, 392] on div "Pay with Credit Card Card number Exp date CVC" at bounding box center [509, 376] width 501 height 131
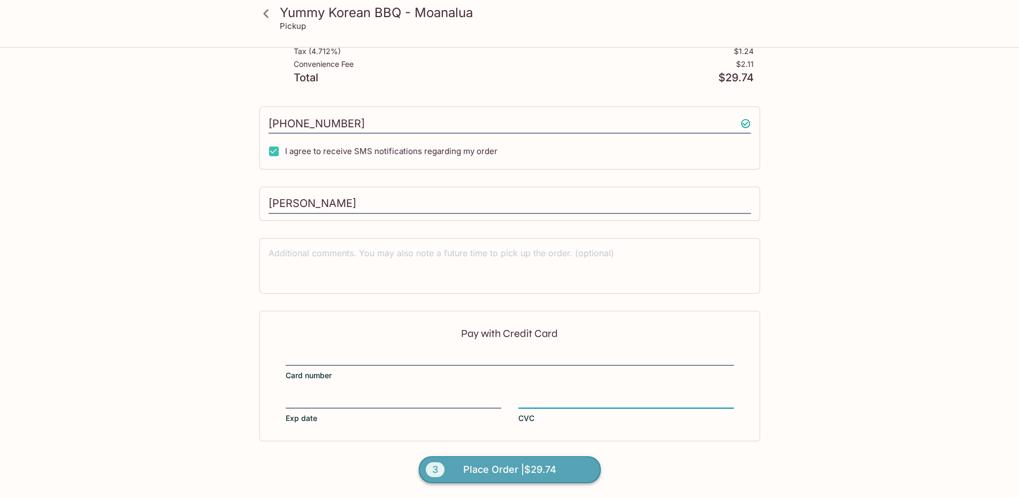
click at [533, 473] on span "Place Order | $29.74" at bounding box center [509, 469] width 93 height 17
